Goal: Transaction & Acquisition: Obtain resource

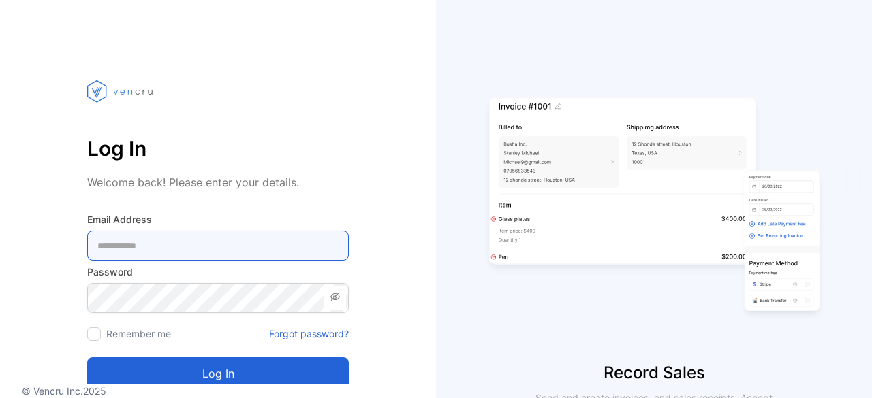
click at [271, 248] on Address-inputemail "email" at bounding box center [217, 246] width 261 height 30
type Address-inputemail "**********"
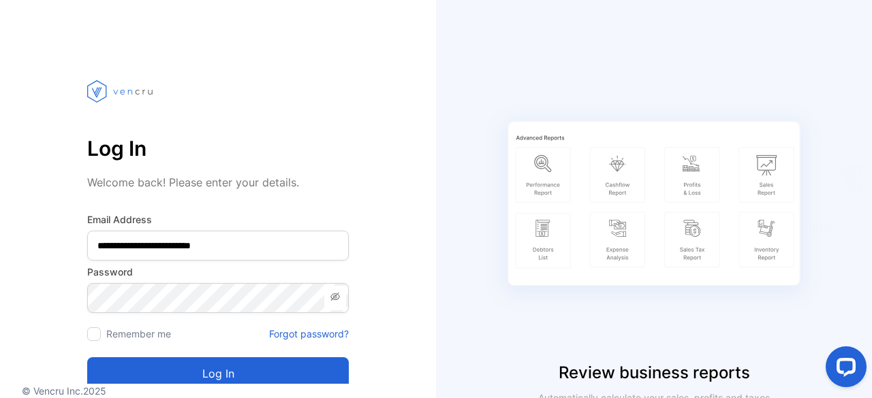
click at [196, 364] on button "Log in" at bounding box center [217, 373] width 261 height 33
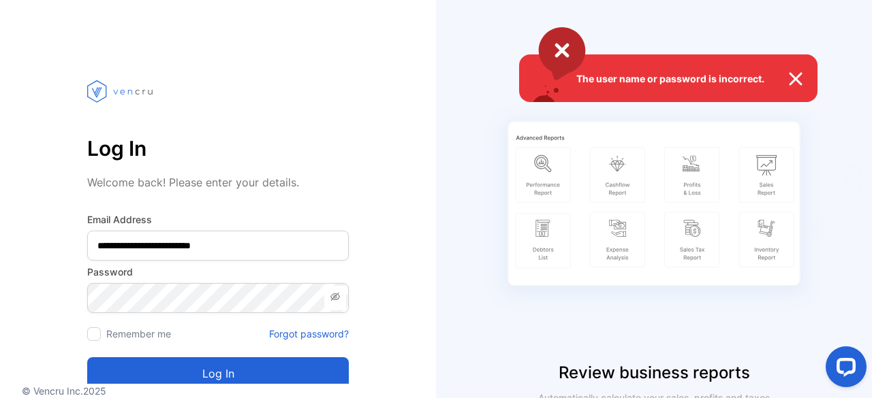
click at [791, 80] on img at bounding box center [802, 79] width 30 height 16
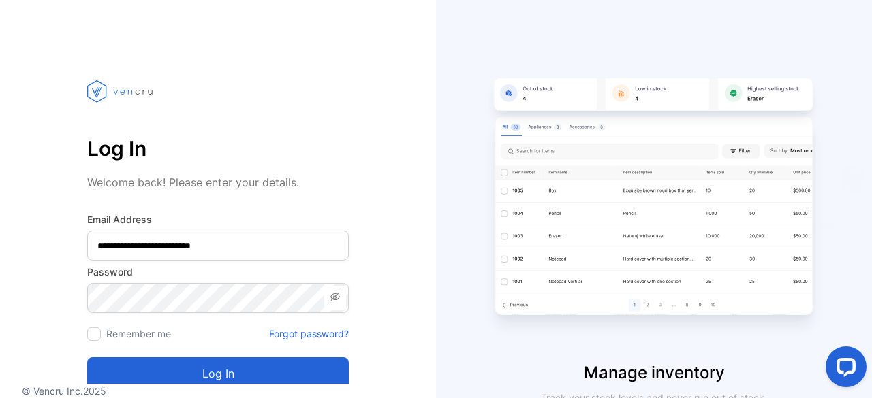
click at [206, 367] on button "Log in" at bounding box center [217, 373] width 261 height 33
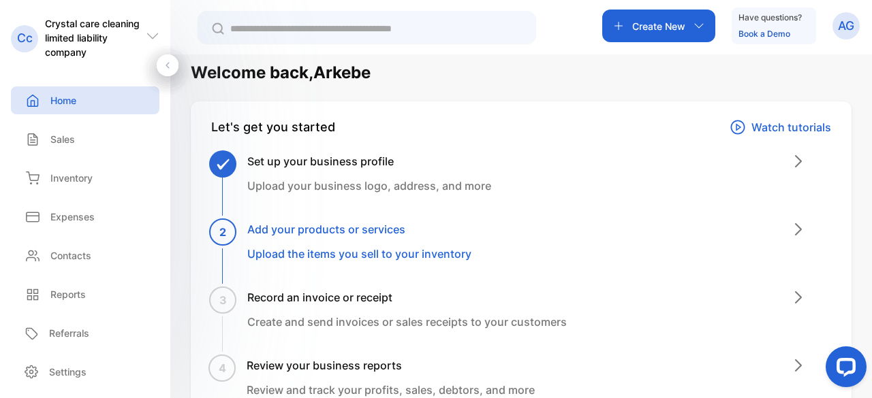
scroll to position [16, 0]
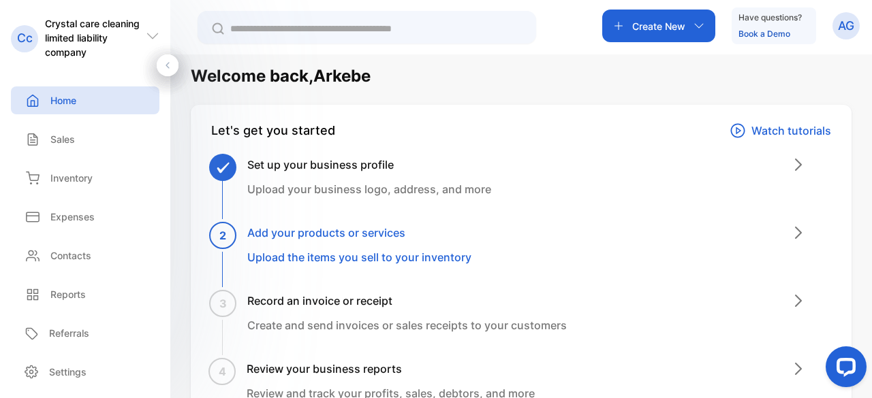
click at [694, 26] on icon "button" at bounding box center [698, 25] width 11 height 11
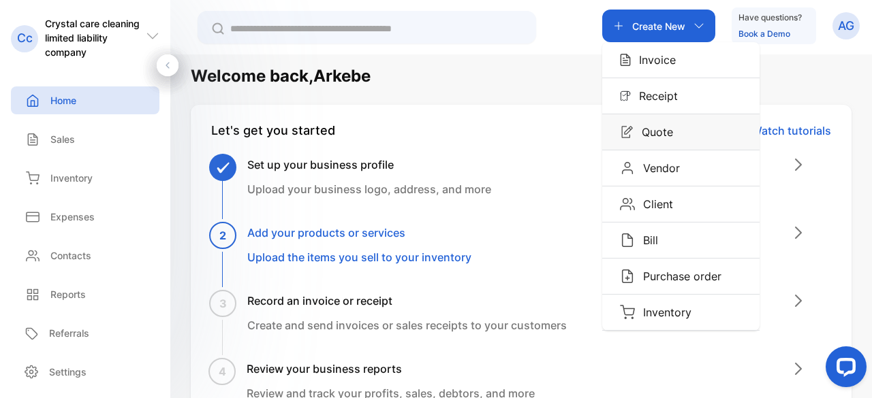
click at [652, 126] on p "Quote" at bounding box center [652, 132] width 39 height 16
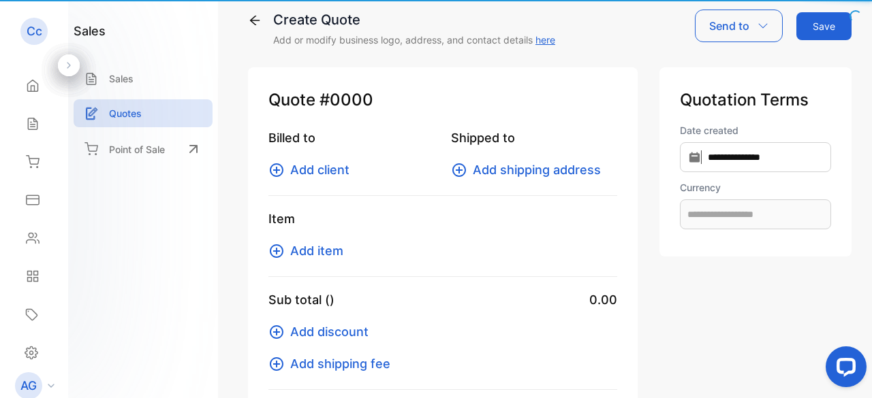
type input "**********"
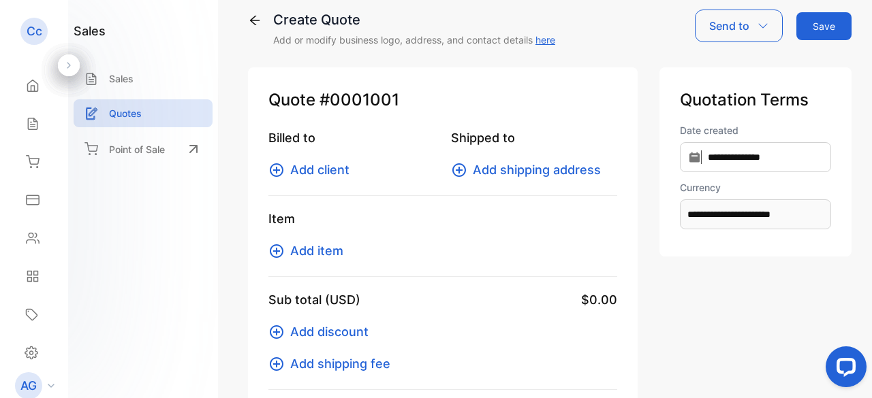
click at [318, 247] on span "Add item" at bounding box center [316, 251] width 53 height 18
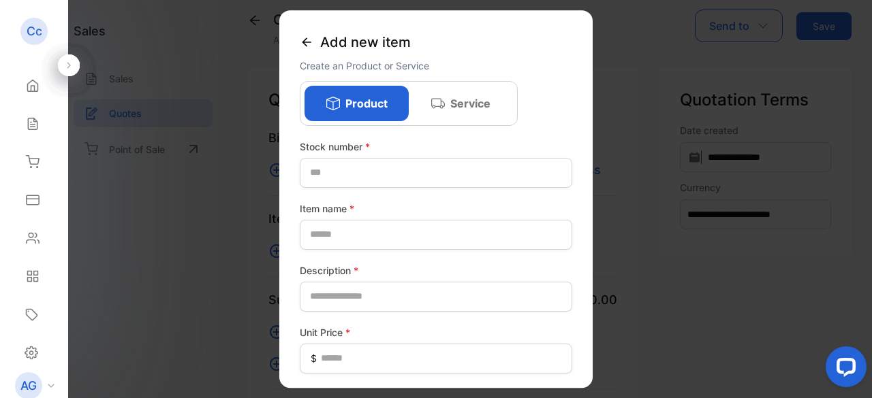
click at [489, 100] on div "Service" at bounding box center [461, 103] width 104 height 35
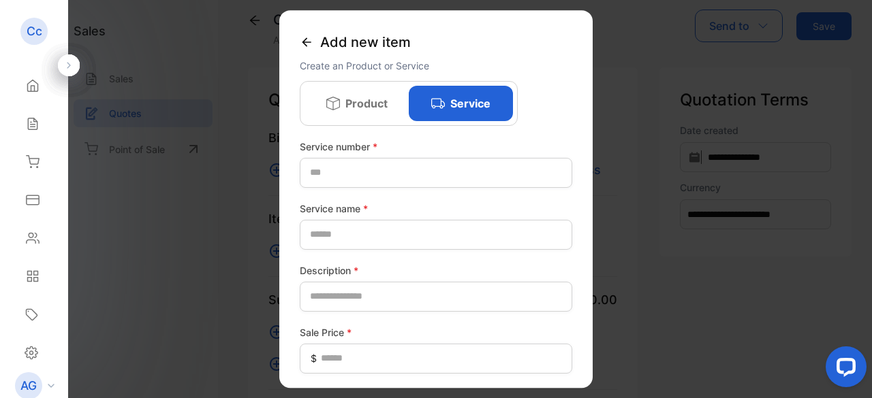
click at [629, 30] on div at bounding box center [436, 199] width 872 height 398
click at [316, 46] on div "Add new item" at bounding box center [436, 42] width 272 height 31
click at [304, 38] on icon at bounding box center [307, 42] width 14 height 14
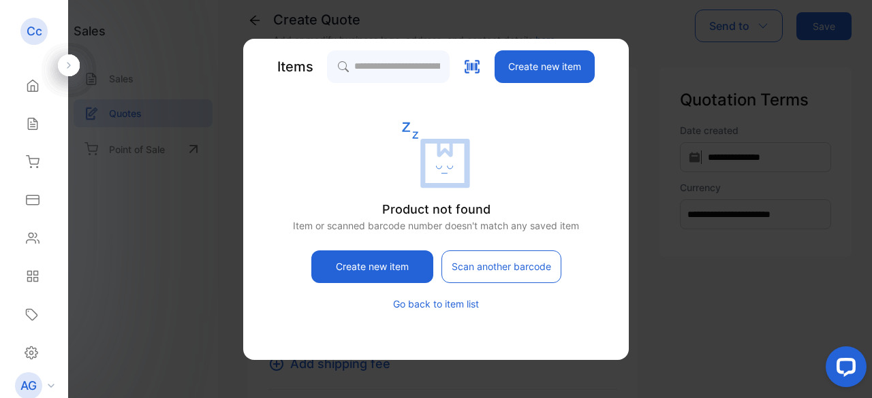
click at [449, 300] on button "Go back to item list" at bounding box center [436, 304] width 86 height 14
